Goal: Task Accomplishment & Management: Use online tool/utility

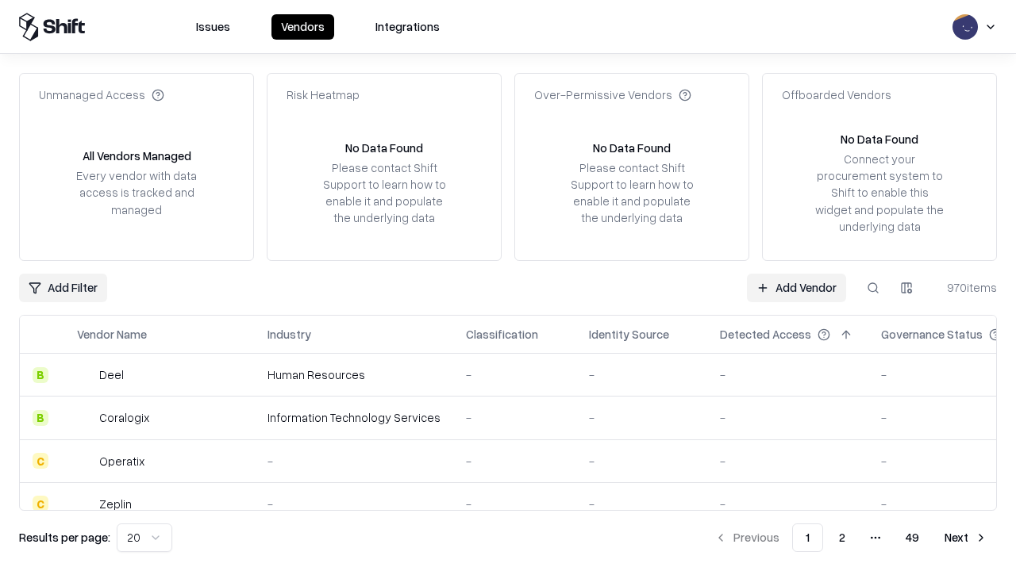
click at [796, 287] on link "Add Vendor" at bounding box center [796, 288] width 99 height 29
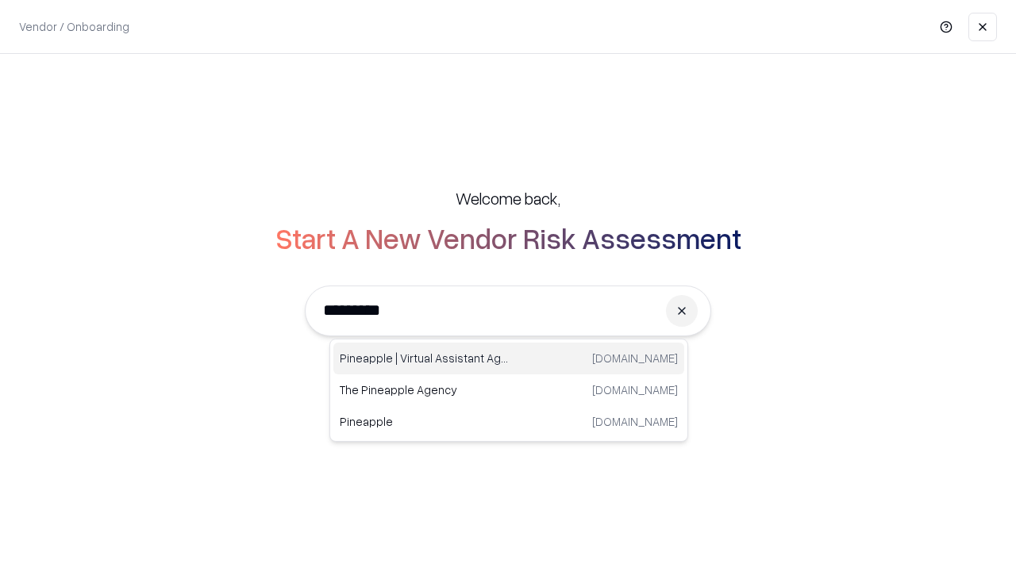
click at [509, 359] on div "Pineapple | Virtual Assistant Agency [DOMAIN_NAME]" at bounding box center [508, 359] width 351 height 32
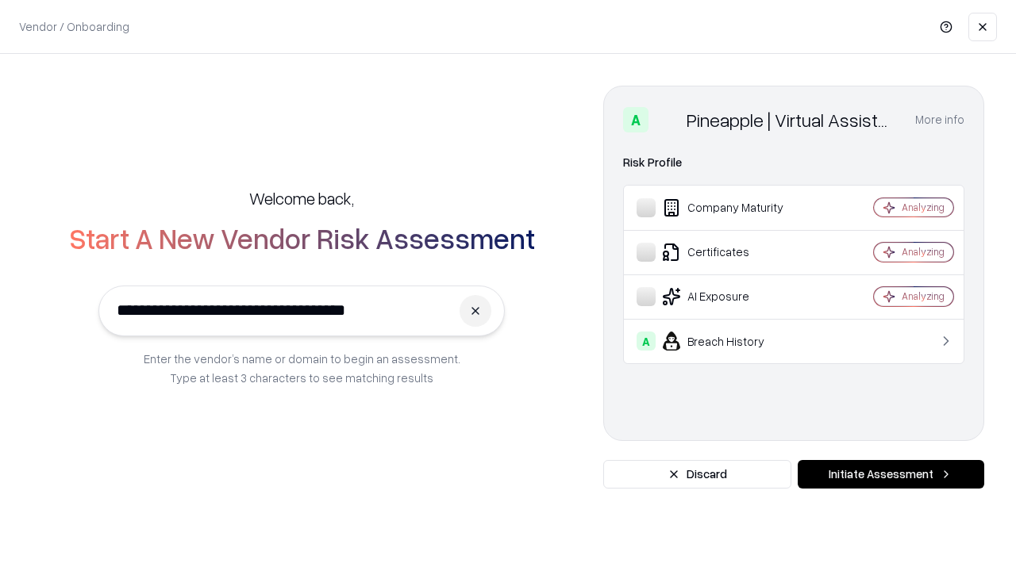
type input "**********"
click at [890, 475] on button "Initiate Assessment" at bounding box center [891, 474] width 186 height 29
